Goal: Find specific page/section: Find specific page/section

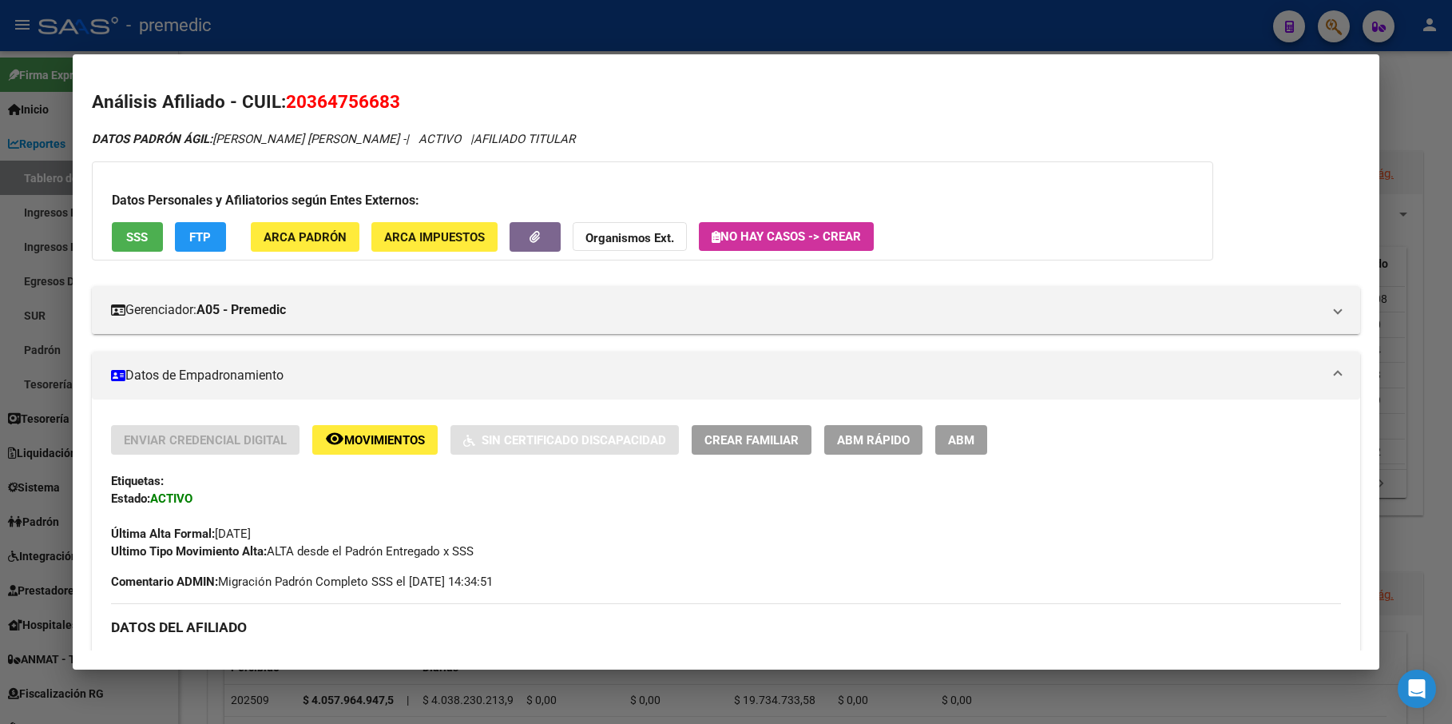
scroll to position [638, 0]
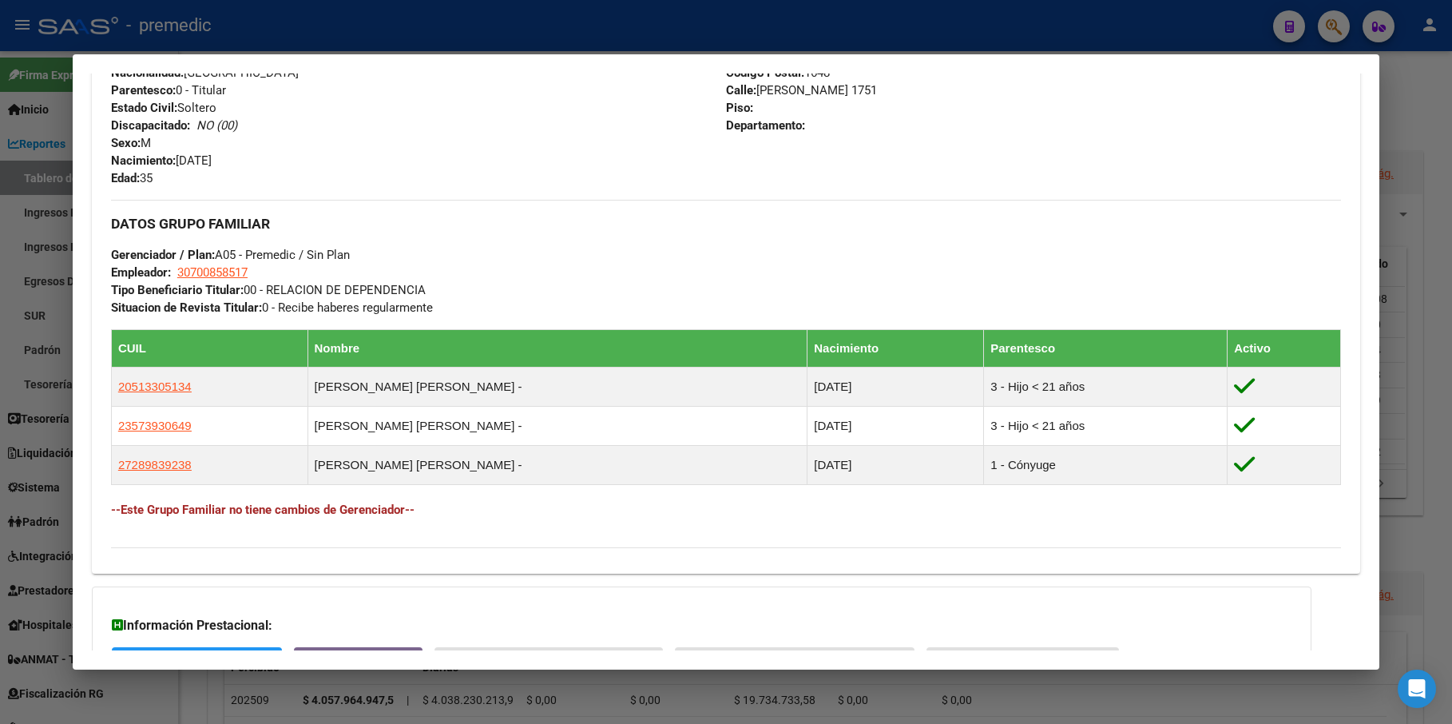
click at [1352, 20] on div at bounding box center [726, 362] width 1452 height 724
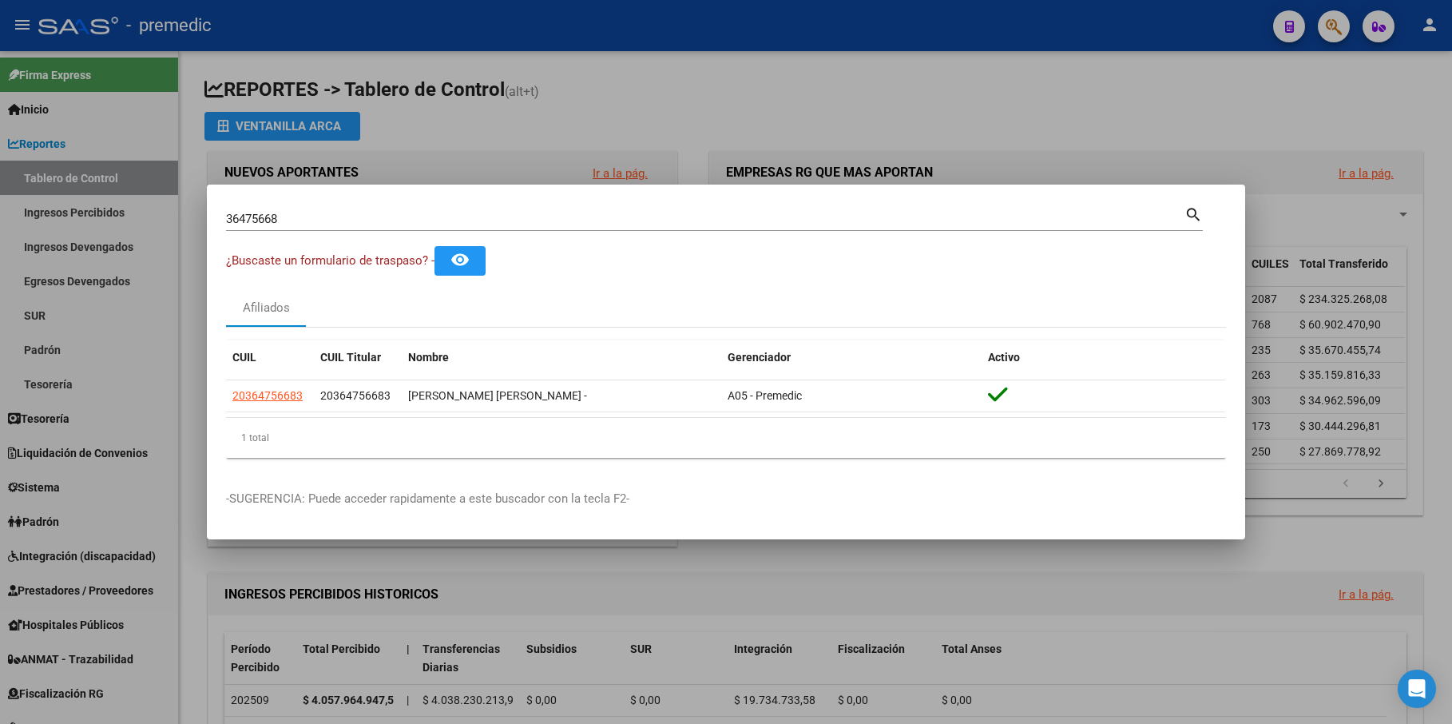
drag, startPoint x: 322, startPoint y: 209, endPoint x: 169, endPoint y: 209, distance: 153.3
click at [169, 209] on div "36475668 Buscar (apellido, dni, cuil, nro traspaso, cuit, obra social) search ¿…" at bounding box center [726, 362] width 1452 height 724
drag, startPoint x: 235, startPoint y: 221, endPoint x: 153, endPoint y: 218, distance: 81.5
click at [153, 218] on div "36475668 Buscar (apellido, dni, cuil, nro traspaso, cuit, obra social) search ¿…" at bounding box center [726, 362] width 1452 height 724
click at [304, 223] on input "36475668" at bounding box center [705, 219] width 958 height 14
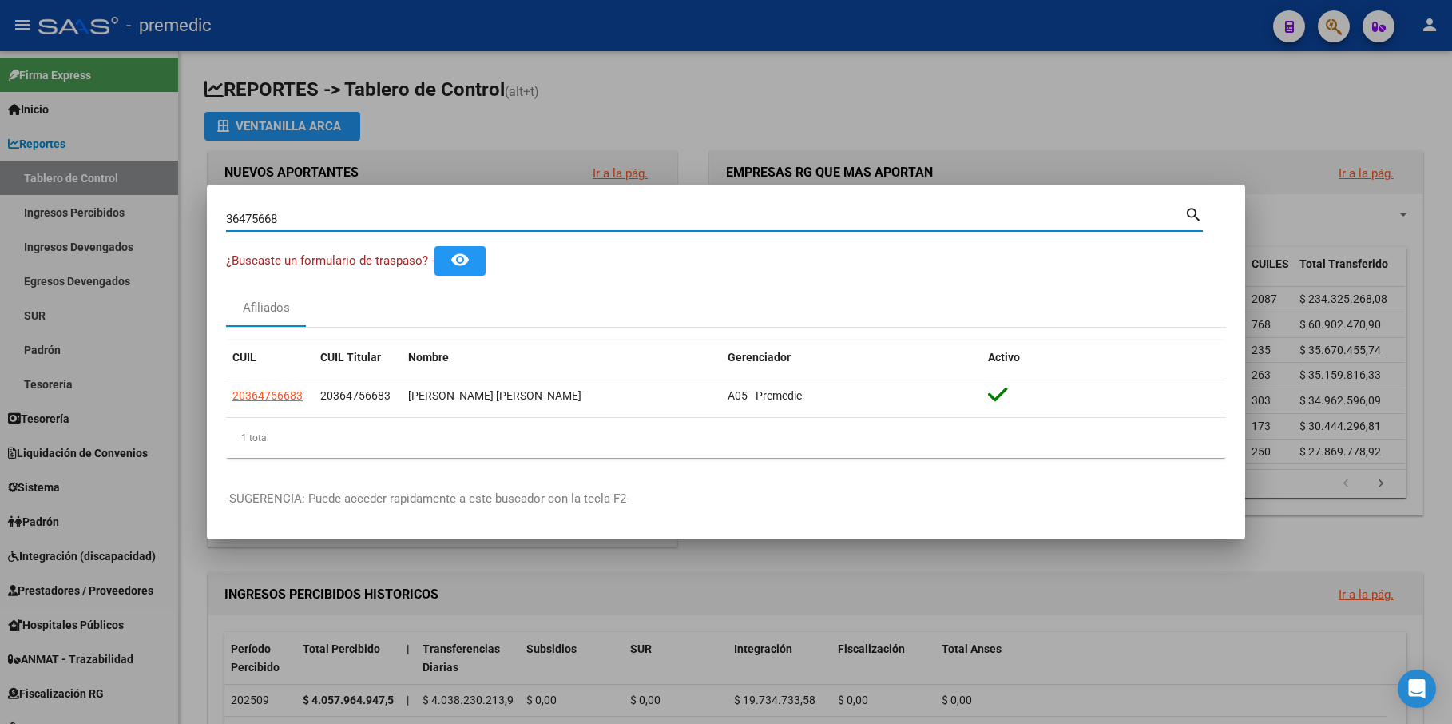
drag, startPoint x: 171, startPoint y: 204, endPoint x: 151, endPoint y: 204, distance: 20.0
click at [151, 204] on div "36475668 Buscar (apellido, dni, cuil, nro traspaso, cuit, obra social) search ¿…" at bounding box center [726, 362] width 1452 height 724
paste input "26729926"
type input "26729926"
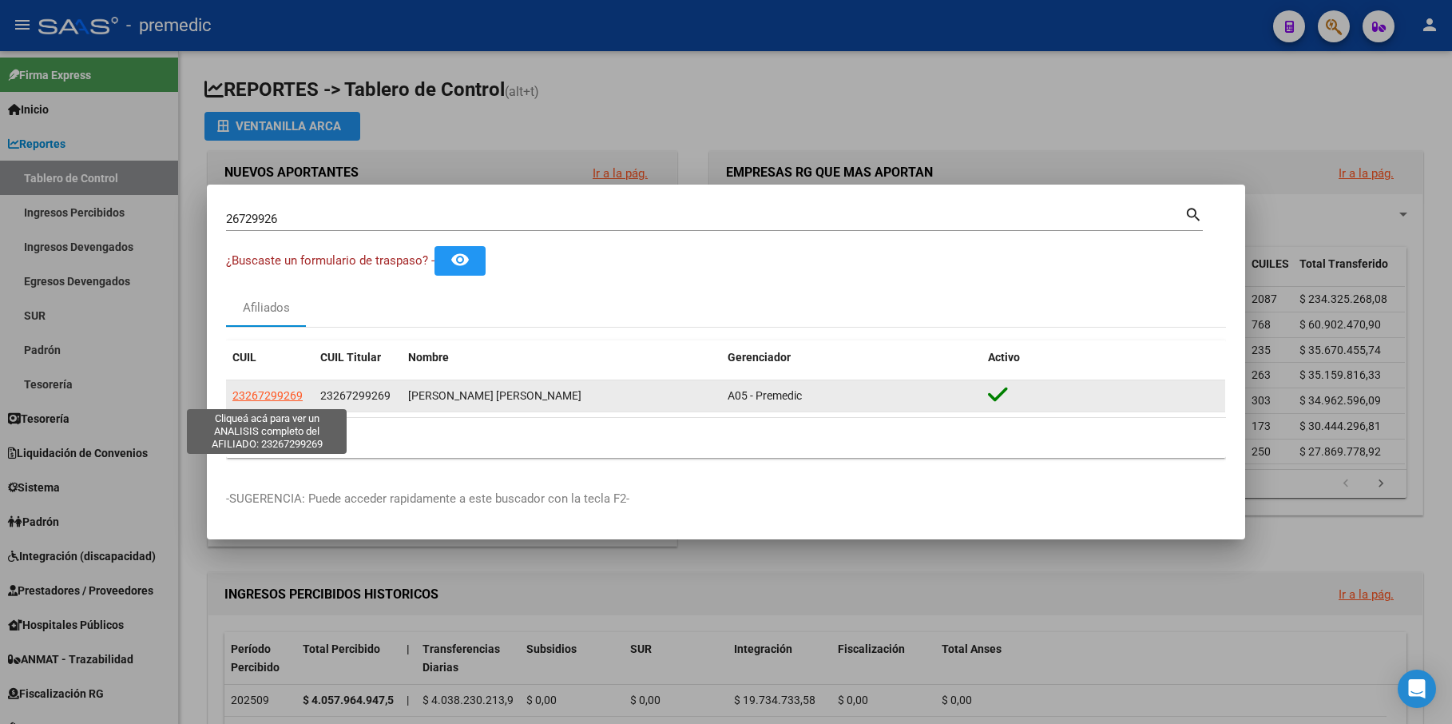
click at [272, 401] on span "23267299269" at bounding box center [267, 395] width 70 height 13
type textarea "23267299269"
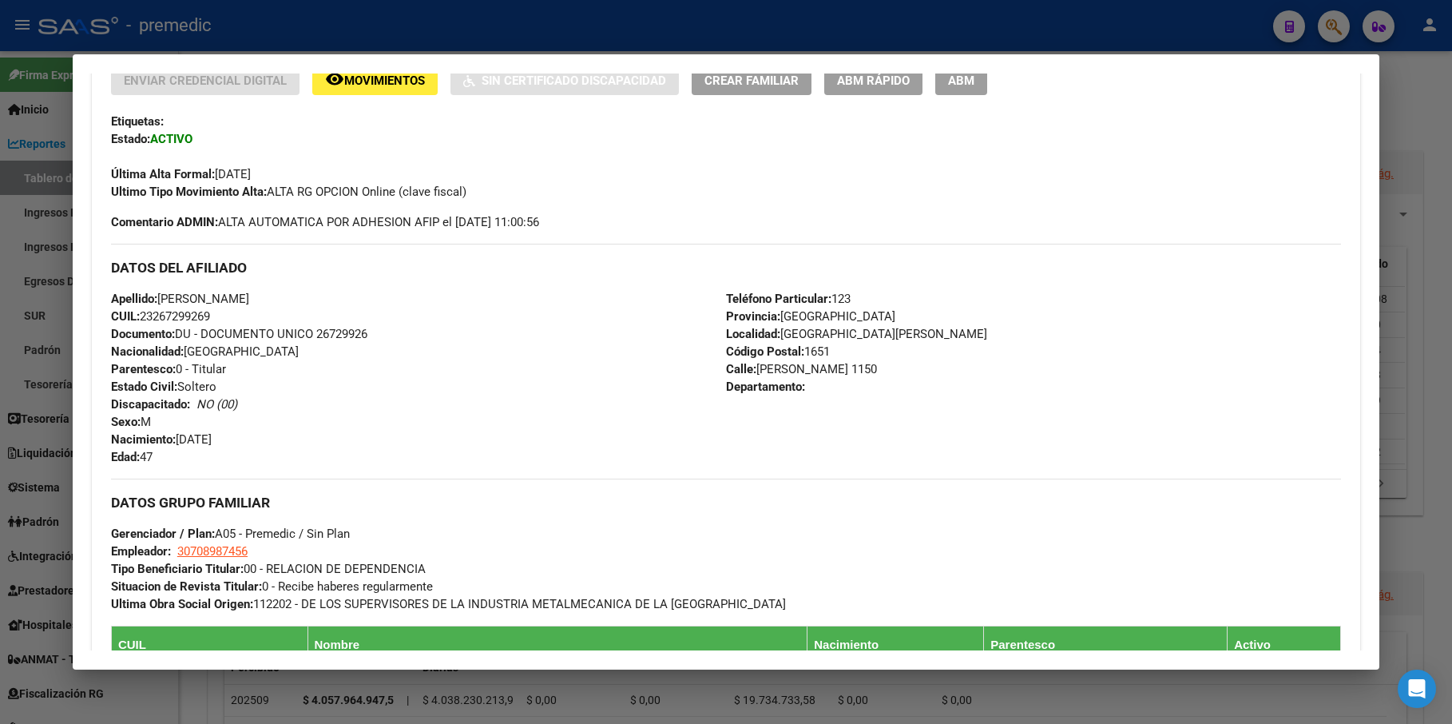
scroll to position [599, 0]
